Goal: Transaction & Acquisition: Purchase product/service

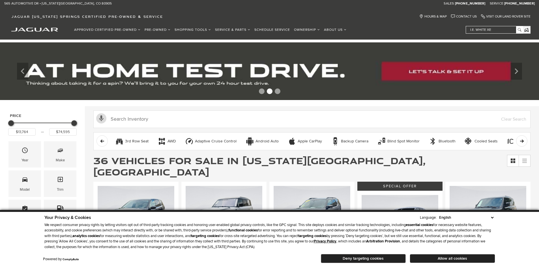
click at [494, 218] on select "English Spanish / Español English / United Kingdom Korean / 한국어 Vietnamese / Ti…" at bounding box center [466, 218] width 57 height 6
click at [359, 260] on button "Deny targeting cookies" at bounding box center [363, 258] width 85 height 9
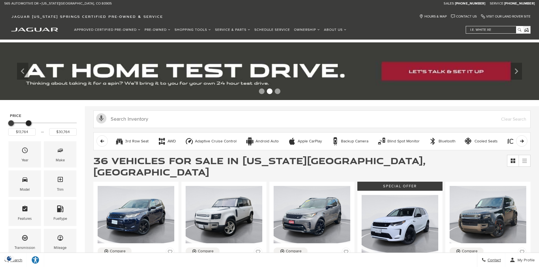
drag, startPoint x: 76, startPoint y: 123, endPoint x: 30, endPoint y: 121, distance: 45.3
click at [30, 121] on div "Maximum Price" at bounding box center [29, 124] width 6 height 6
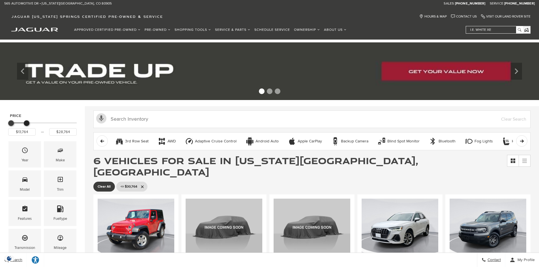
click at [24, 122] on div "Maximum Price" at bounding box center [27, 124] width 6 height 6
drag, startPoint x: 65, startPoint y: 130, endPoint x: 68, endPoint y: 131, distance: 3.0
click at [65, 130] on input "$28,764" at bounding box center [62, 131] width 27 height 7
drag, startPoint x: 71, startPoint y: 134, endPoint x: 32, endPoint y: 135, distance: 39.4
click at [35, 136] on div "$13,764 $28,764" at bounding box center [42, 131] width 68 height 7
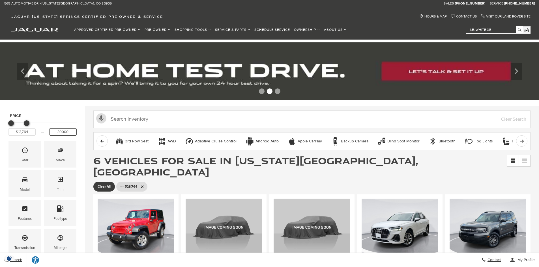
type input "$30,000"
click at [66, 110] on div "Price $13,764 $30,000 Year Make Model Trim Features Fueltype Transmission Milea…" at bounding box center [42, 214] width 85 height 217
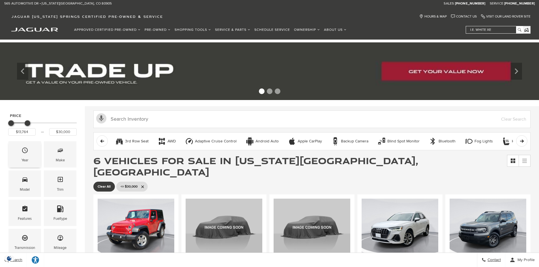
click at [22, 153] on icon "Year" at bounding box center [25, 150] width 7 height 7
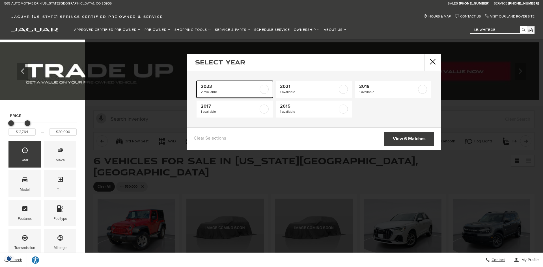
click at [267, 89] on label at bounding box center [264, 89] width 9 height 9
type input "$24,884"
checkbox input "true"
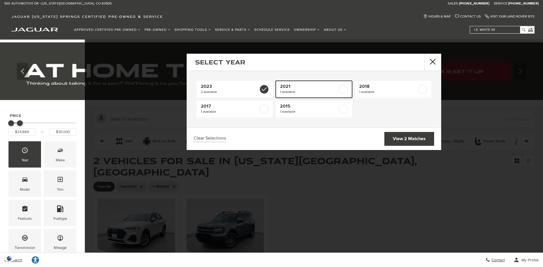
click at [344, 90] on label at bounding box center [343, 89] width 9 height 9
checkbox input "true"
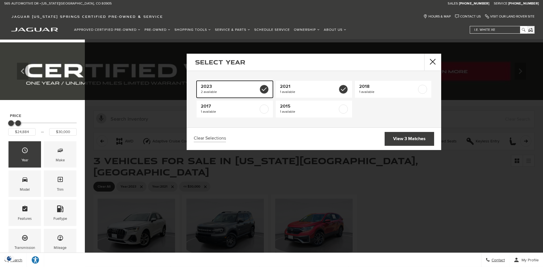
click at [252, 90] on span "2 available" at bounding box center [230, 92] width 58 height 6
type input "$26,492"
checkbox input "false"
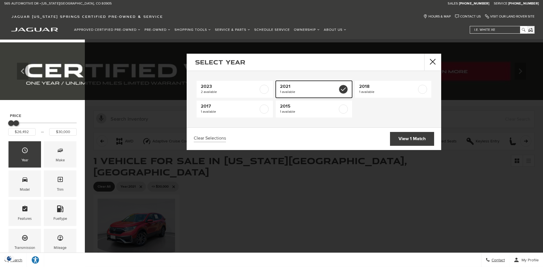
click at [347, 88] on label at bounding box center [343, 89] width 9 height 9
type input "$13,764"
checkbox input "false"
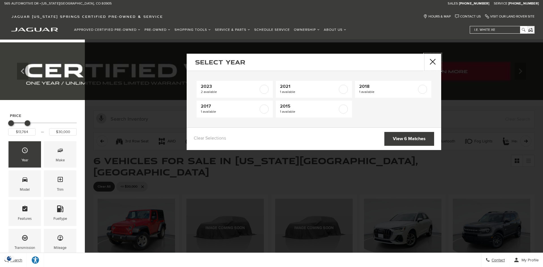
click at [433, 62] on button "Close" at bounding box center [432, 62] width 17 height 17
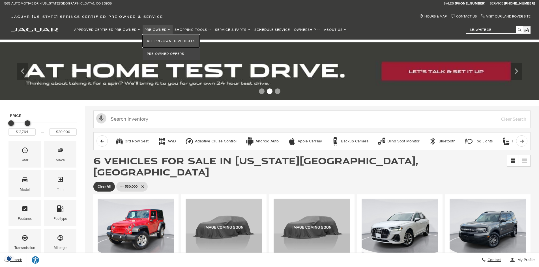
click at [161, 42] on link "All Pre-Owned Vehicles" at bounding box center [171, 41] width 57 height 13
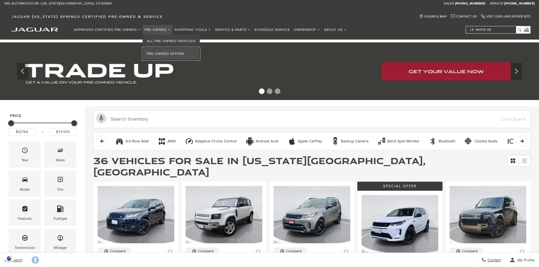
click at [160, 51] on link "Pre-Owned Offers" at bounding box center [171, 54] width 57 height 13
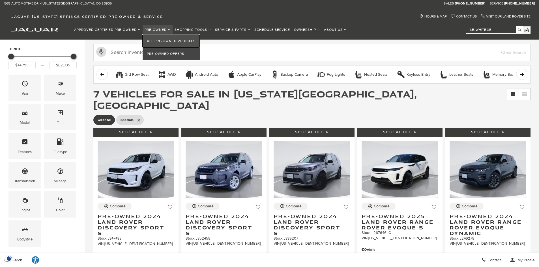
click at [156, 42] on link "All Pre-Owned Vehicles" at bounding box center [171, 41] width 57 height 13
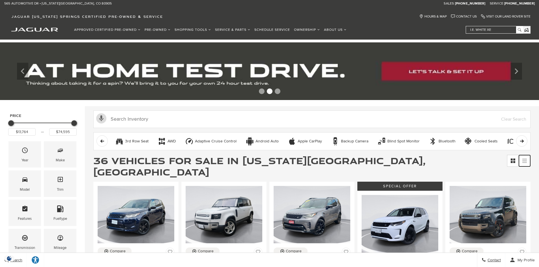
click at [527, 160] on icon at bounding box center [524, 159] width 5 height 1
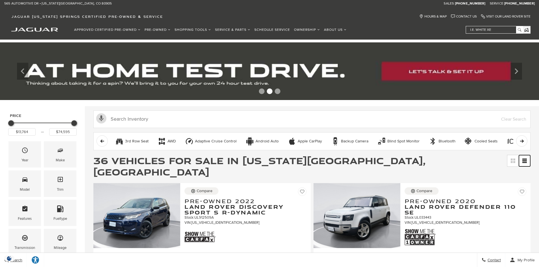
click at [527, 160] on icon at bounding box center [524, 159] width 5 height 1
click at [515, 162] on icon at bounding box center [514, 162] width 2 height 2
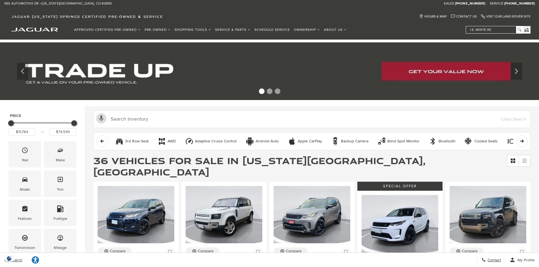
click at [524, 141] on icon "scroll right" at bounding box center [522, 141] width 4 height 4
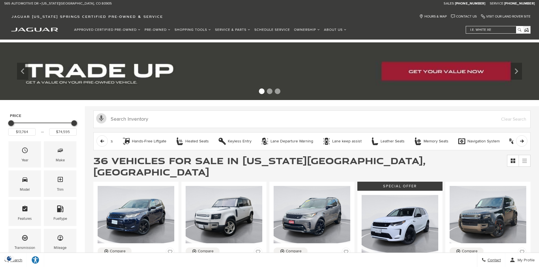
click at [524, 141] on icon "scroll right" at bounding box center [522, 141] width 4 height 4
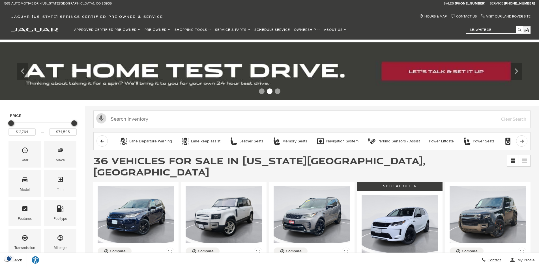
click at [524, 141] on icon "scroll right" at bounding box center [522, 141] width 4 height 4
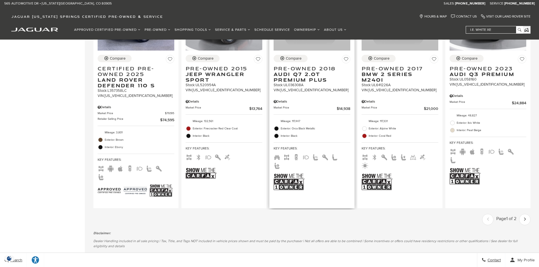
scroll to position [821, 0]
